Goal: Task Accomplishment & Management: Manage account settings

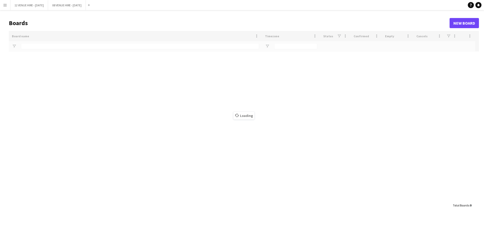
type input "******"
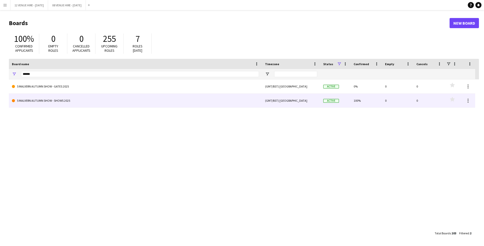
click at [41, 100] on link "5 MALVERN AUTUMN SHOW - SHOWS 2025" at bounding box center [135, 100] width 247 height 14
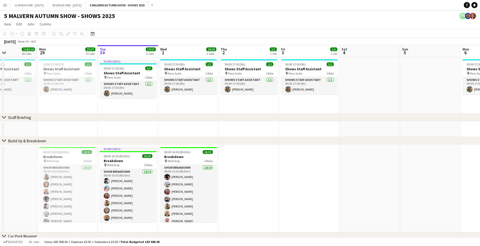
scroll to position [0, 145]
drag, startPoint x: 26, startPoint y: 54, endPoint x: 62, endPoint y: 53, distance: 36.7
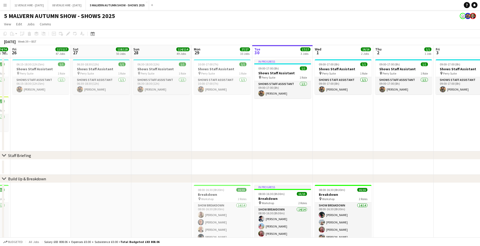
scroll to position [0, 109]
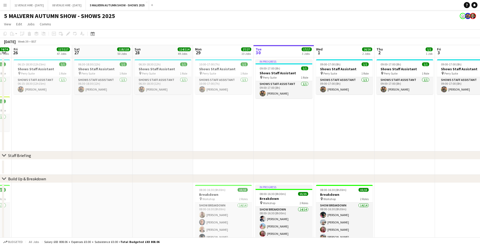
drag, startPoint x: 62, startPoint y: 53, endPoint x: 219, endPoint y: 56, distance: 156.5
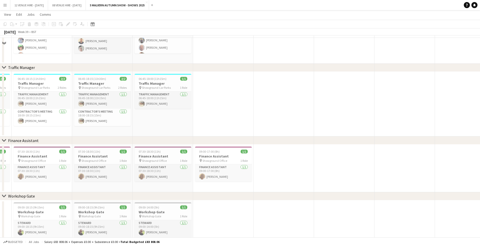
scroll to position [3241, 0]
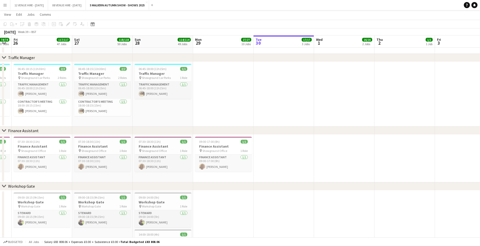
drag, startPoint x: 105, startPoint y: 128, endPoint x: 142, endPoint y: 129, distance: 36.2
click at [142, 129] on div "chevron-right Finance Assistant" at bounding box center [240, 130] width 480 height 8
drag, startPoint x: 88, startPoint y: 132, endPoint x: 137, endPoint y: 132, distance: 49.1
click at [137, 132] on div "chevron-right Finance Assistant" at bounding box center [240, 130] width 480 height 8
drag, startPoint x: 62, startPoint y: 31, endPoint x: 126, endPoint y: 31, distance: 64.3
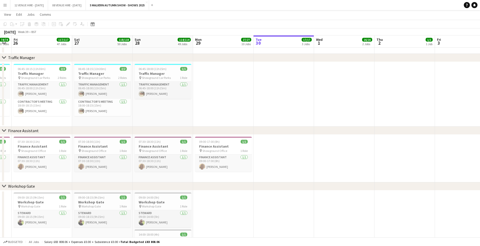
click at [126, 31] on div "September 2025 Week 39 • BST" at bounding box center [240, 31] width 480 height 7
drag, startPoint x: 1, startPoint y: 31, endPoint x: 66, endPoint y: 33, distance: 65.1
click at [66, 33] on div "September 2025 Week 39 • BST" at bounding box center [240, 31] width 480 height 7
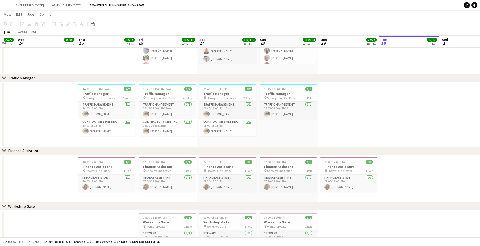
scroll to position [0, 154]
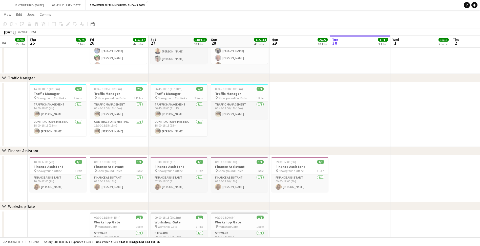
drag, startPoint x: 66, startPoint y: 33, endPoint x: 99, endPoint y: 39, distance: 33.7
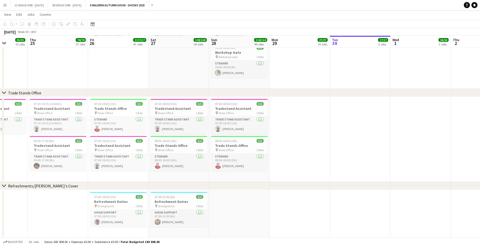
scroll to position [3448, 0]
click at [475, 5] on icon at bounding box center [475, 5] width 3 height 3
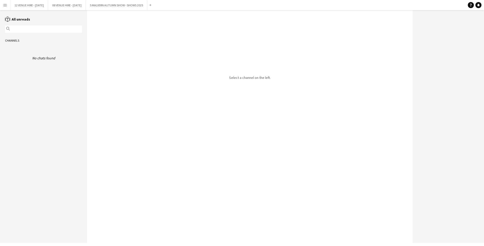
click at [5, 6] on app-icon "Menu" at bounding box center [5, 5] width 4 height 4
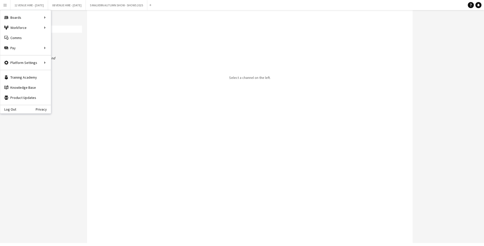
click at [17, 107] on div "Log Out Privacy" at bounding box center [25, 109] width 51 height 9
click at [12, 108] on link "Log Out" at bounding box center [8, 109] width 16 height 4
